Goal: Task Accomplishment & Management: Manage account settings

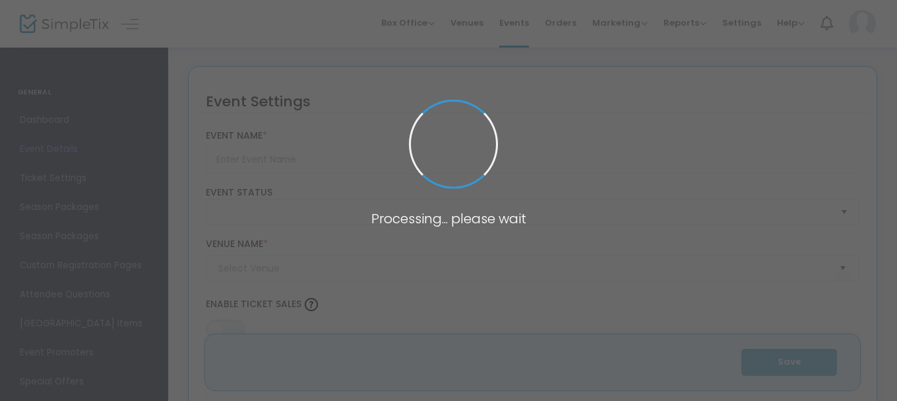
type input "It's a Wonderful Life : The Live Radio Play"
type textarea "Watch live as the PASSAGE PLAYERS record a radio version of It's a Wonderful Li…"
type input "14.0000 %"
type input "Buy Tickets"
type input "St. Peter's Church"
